Goal: Task Accomplishment & Management: Complete application form

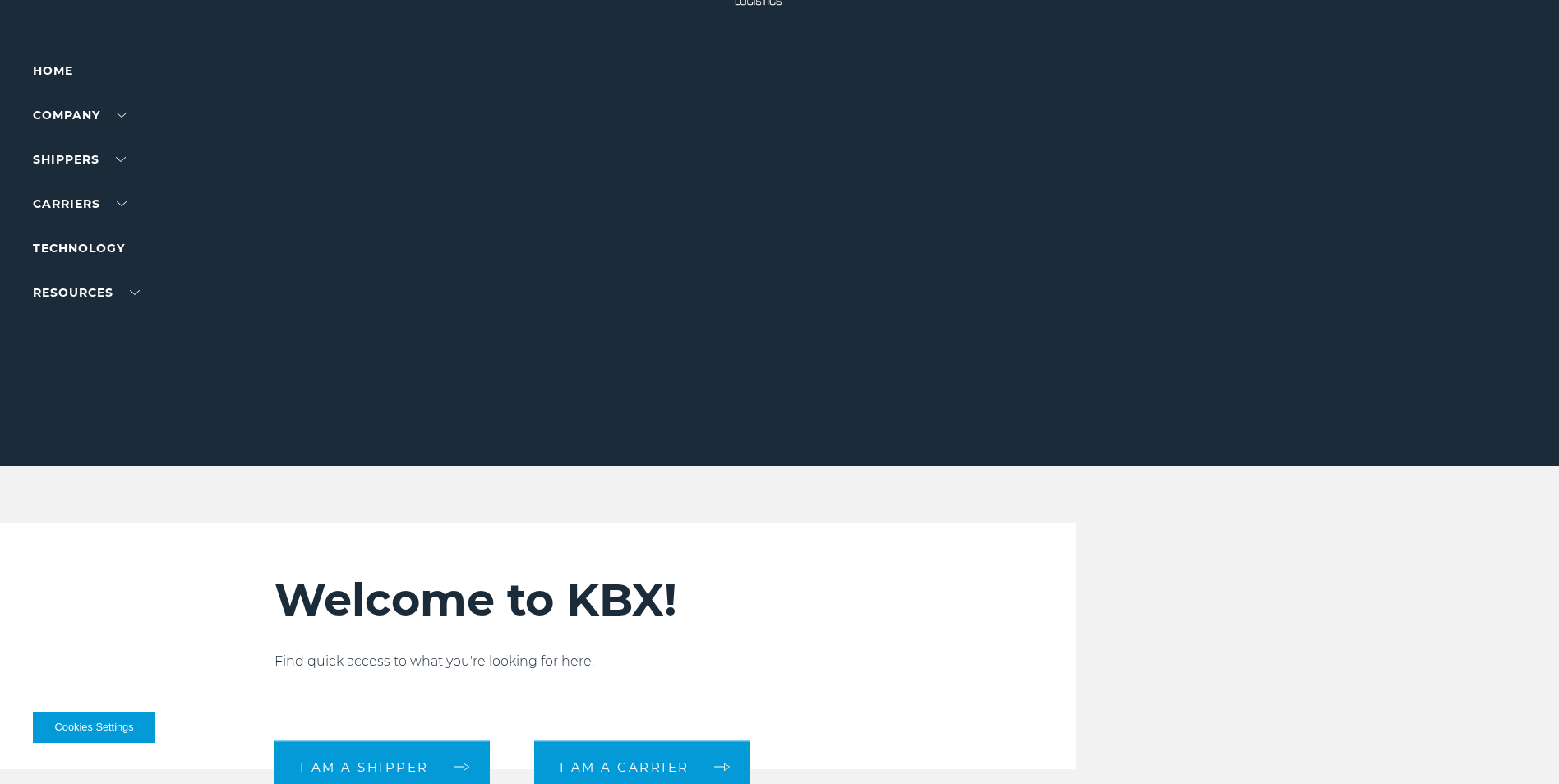
scroll to position [82, 0]
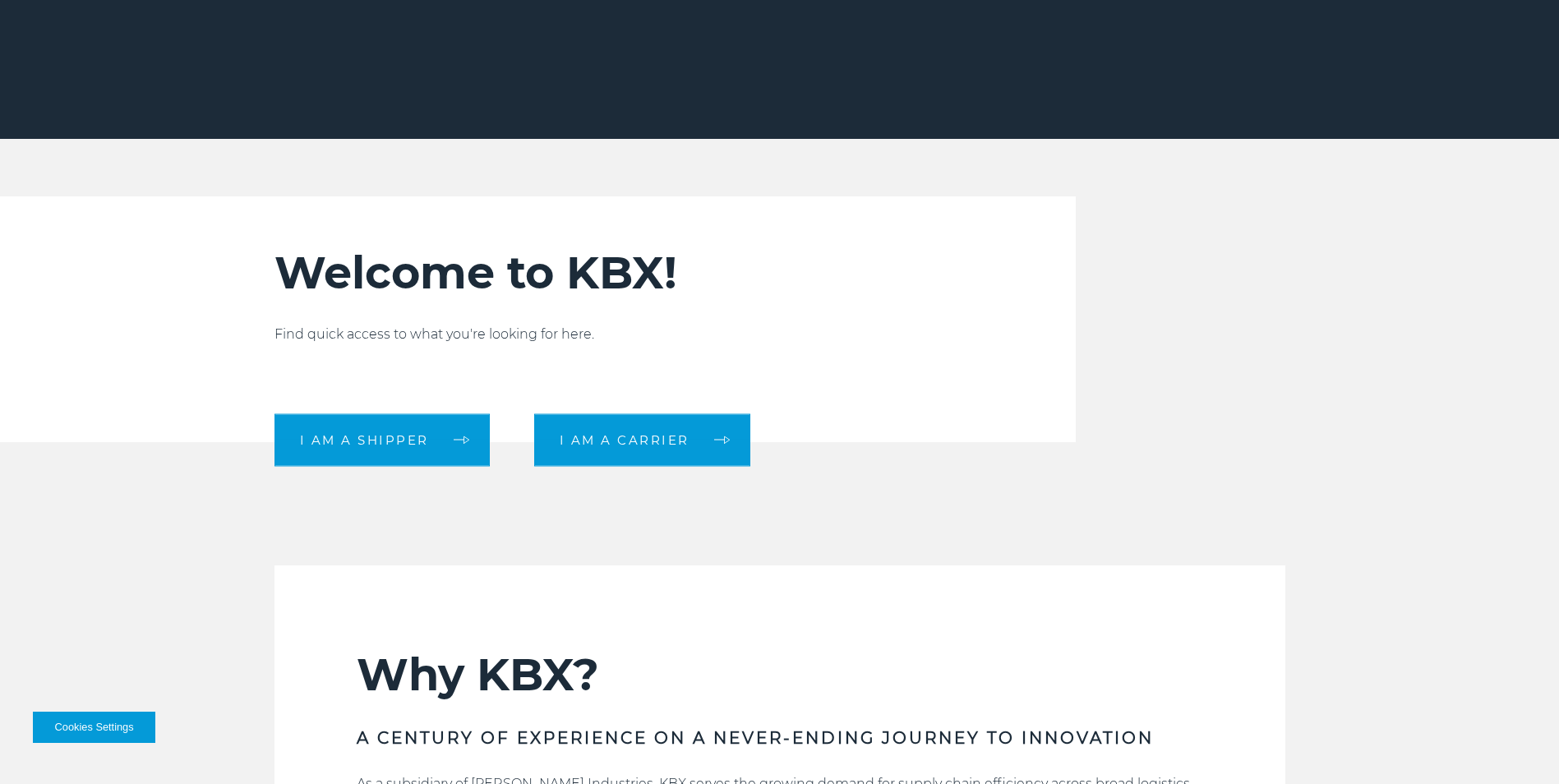
scroll to position [411, 0]
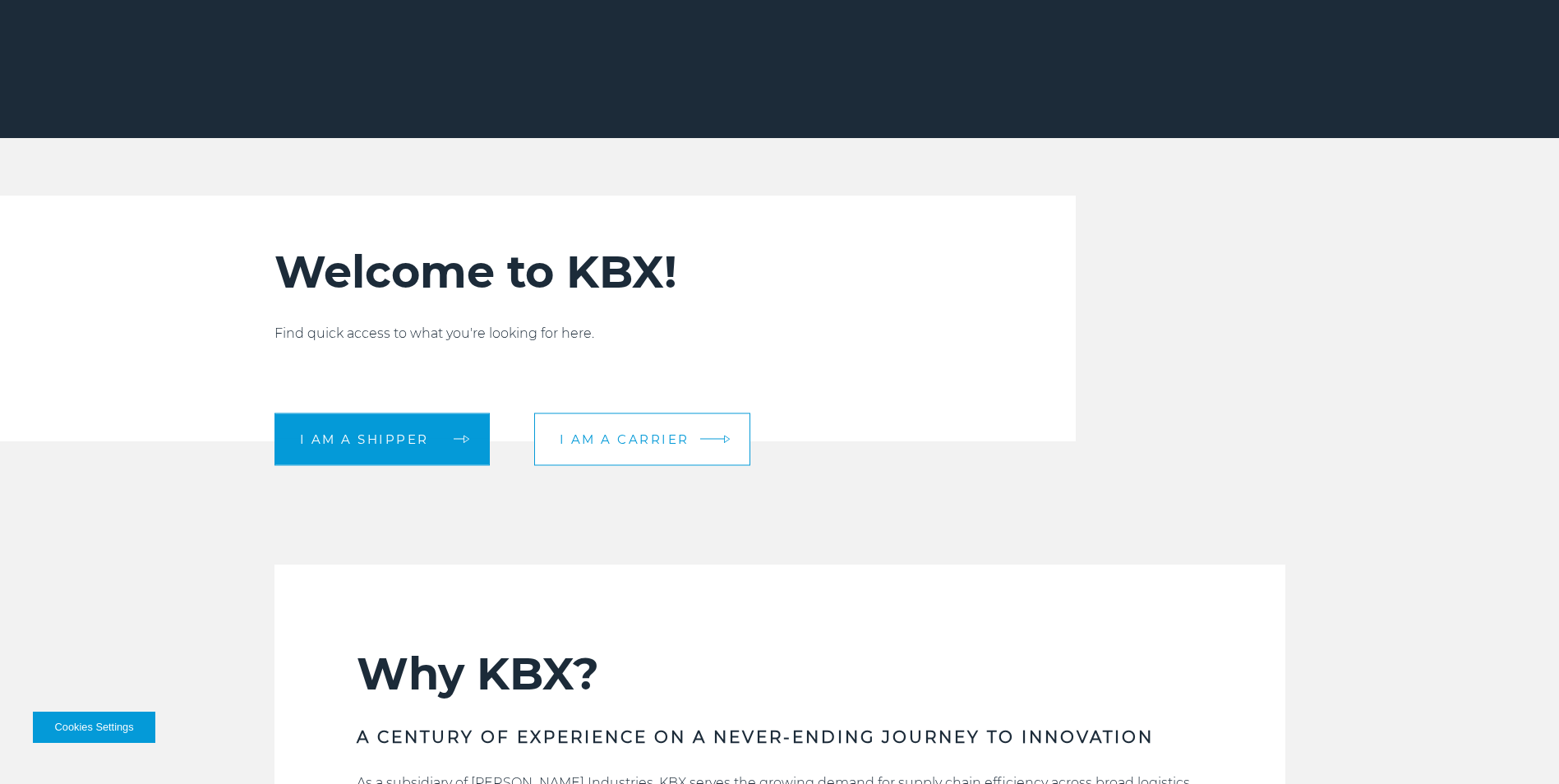
click at [663, 419] on link "I am a carrier" at bounding box center [642, 438] width 216 height 52
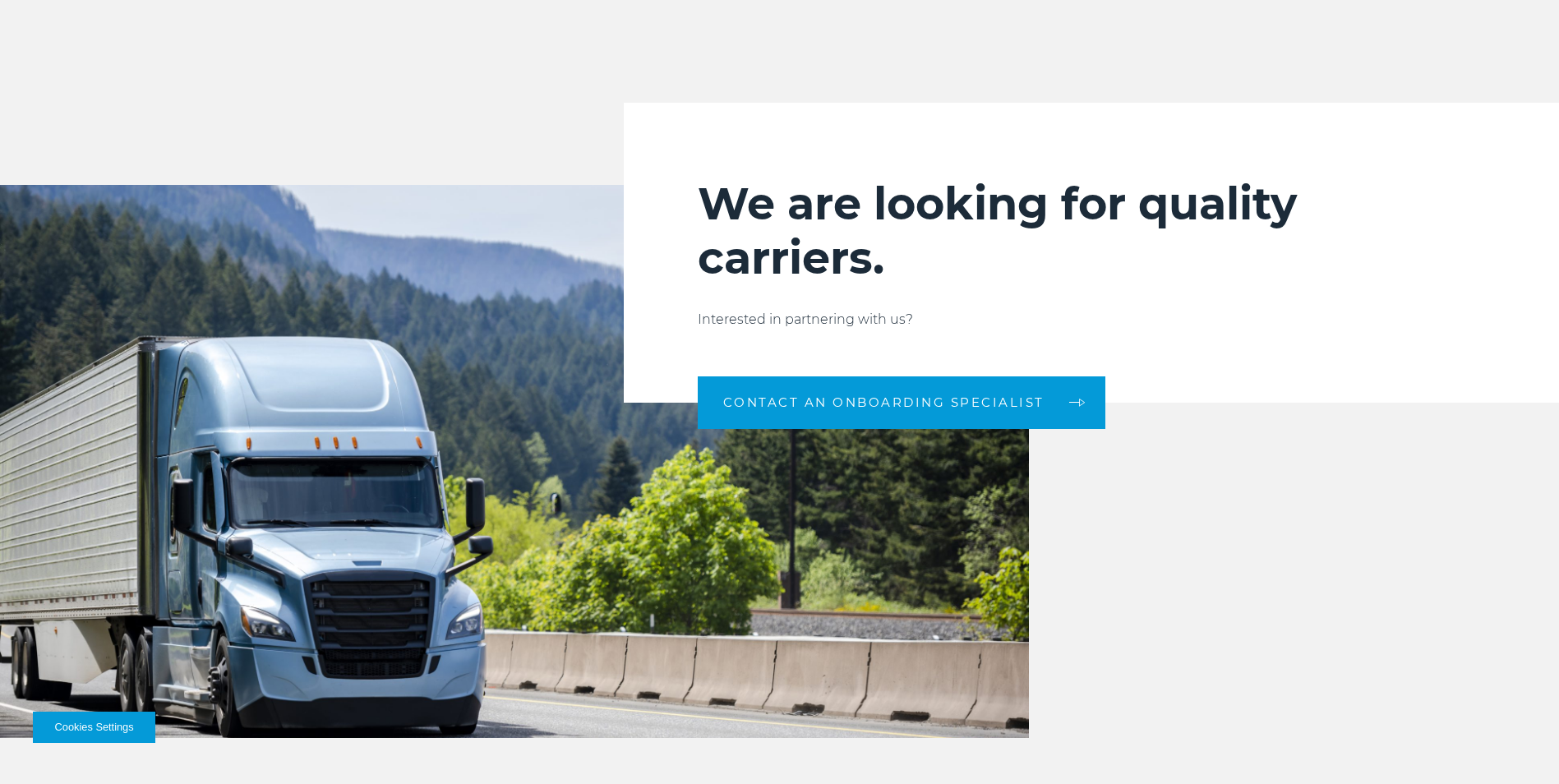
scroll to position [1808, 0]
